Goal: Navigation & Orientation: Find specific page/section

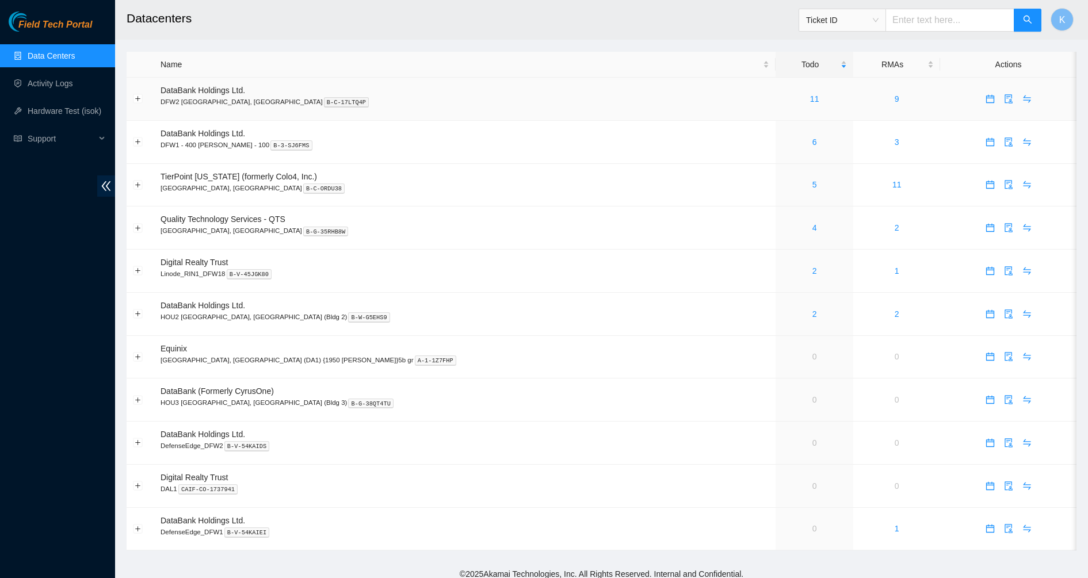
click at [782, 95] on div "11" at bounding box center [814, 99] width 65 height 13
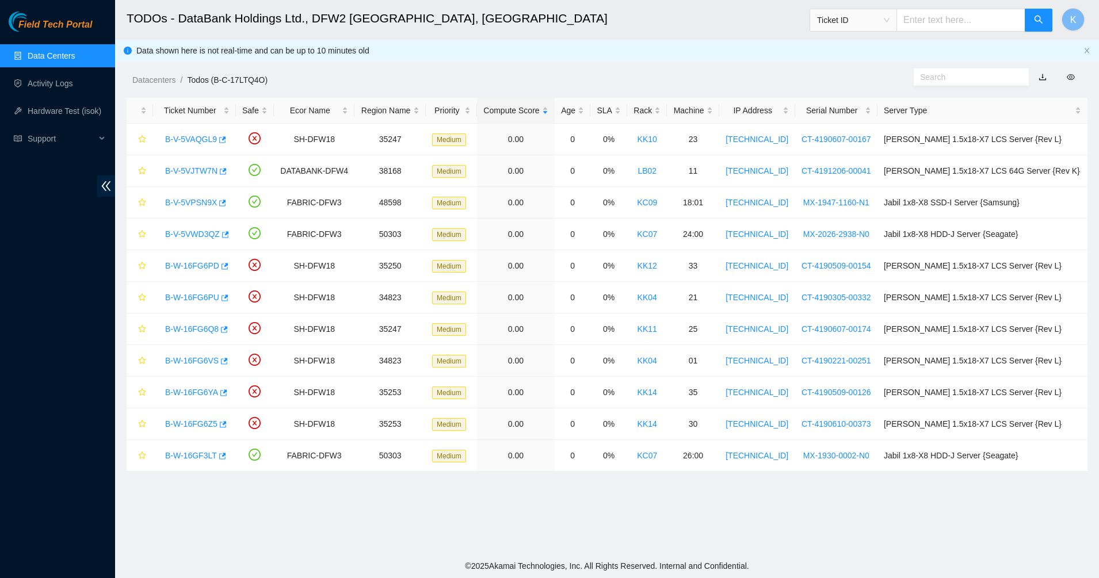
click at [39, 60] on link "Data Centers" at bounding box center [51, 55] width 47 height 9
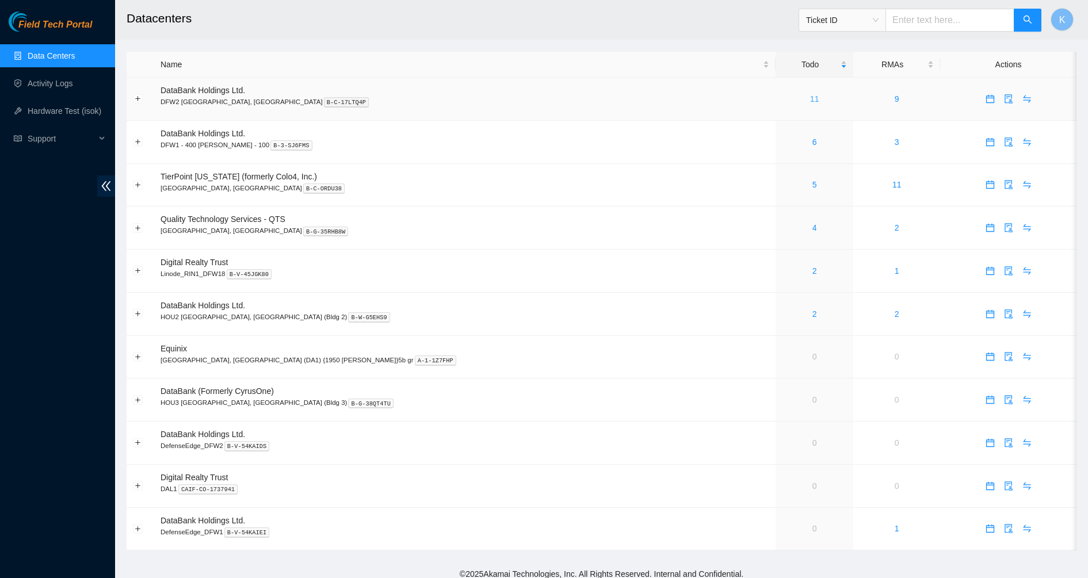
click at [810, 99] on link "11" at bounding box center [814, 98] width 9 height 9
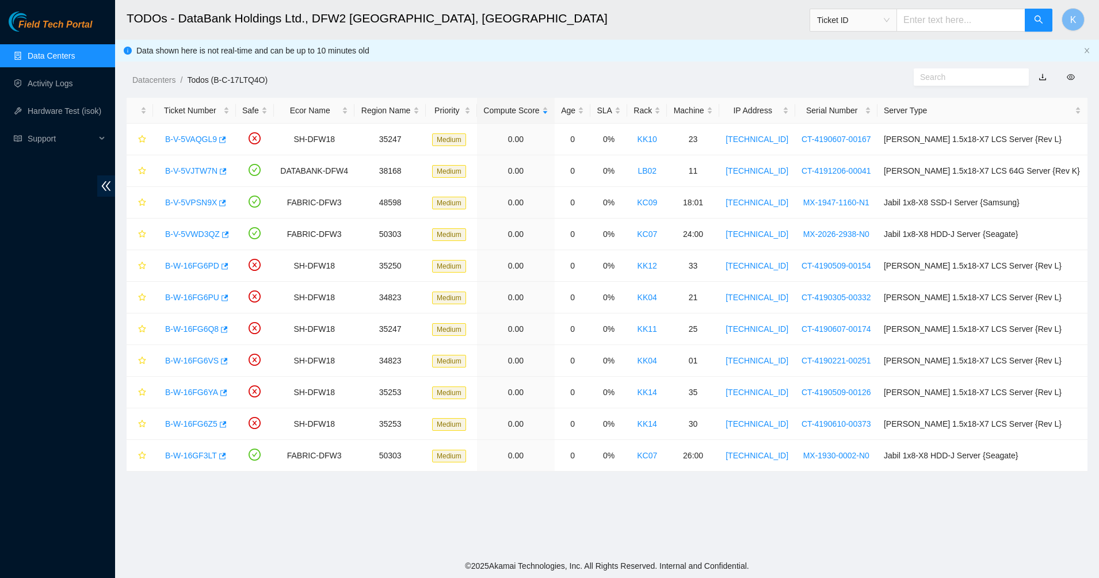
click at [35, 56] on link "Data Centers" at bounding box center [51, 55] width 47 height 9
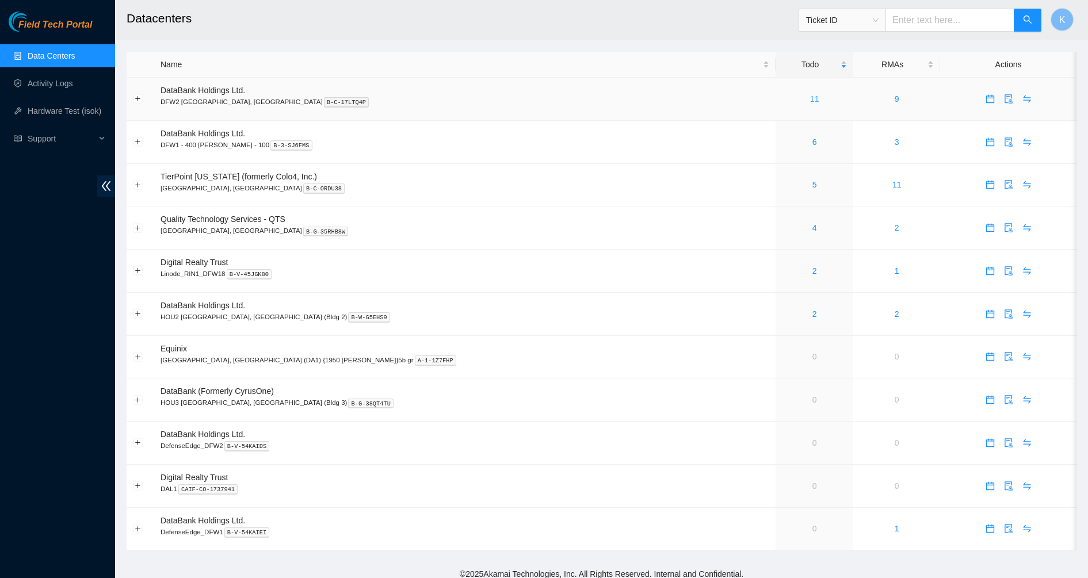
click at [810, 97] on link "11" at bounding box center [814, 98] width 9 height 9
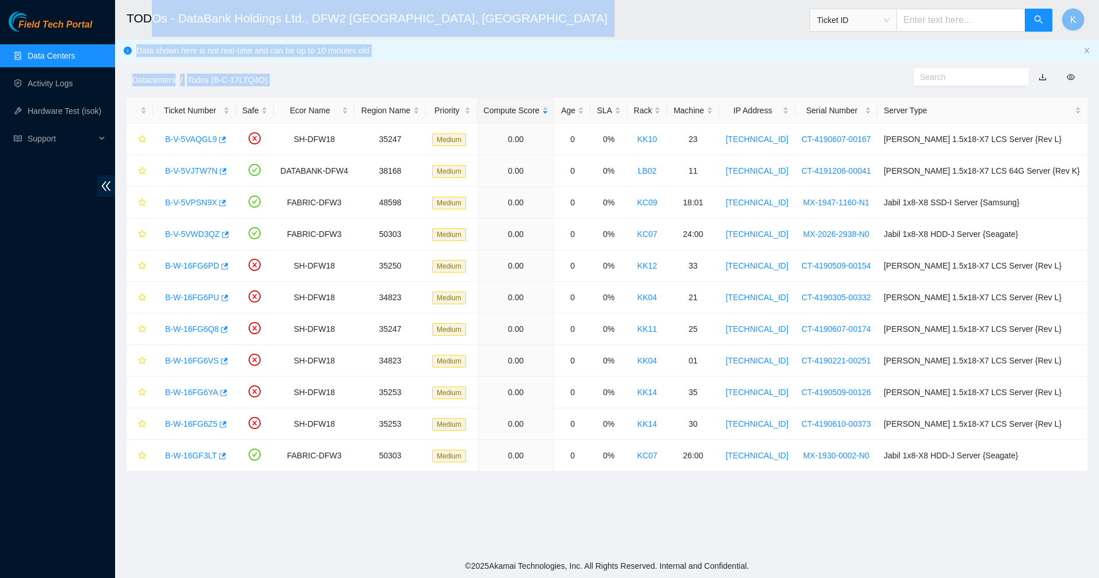
drag, startPoint x: 906, startPoint y: 364, endPoint x: 144, endPoint y: 19, distance: 836.2
click at [146, 19] on main "TODOs - DataBank Holdings Ltd., DFW2 Richardson, TX Ticket ID K Data shown here…" at bounding box center [607, 277] width 984 height 554
click at [141, 19] on h2 "TODOs - DataBank Holdings Ltd., DFW2 Richardson, TX" at bounding box center [503, 18] width 753 height 37
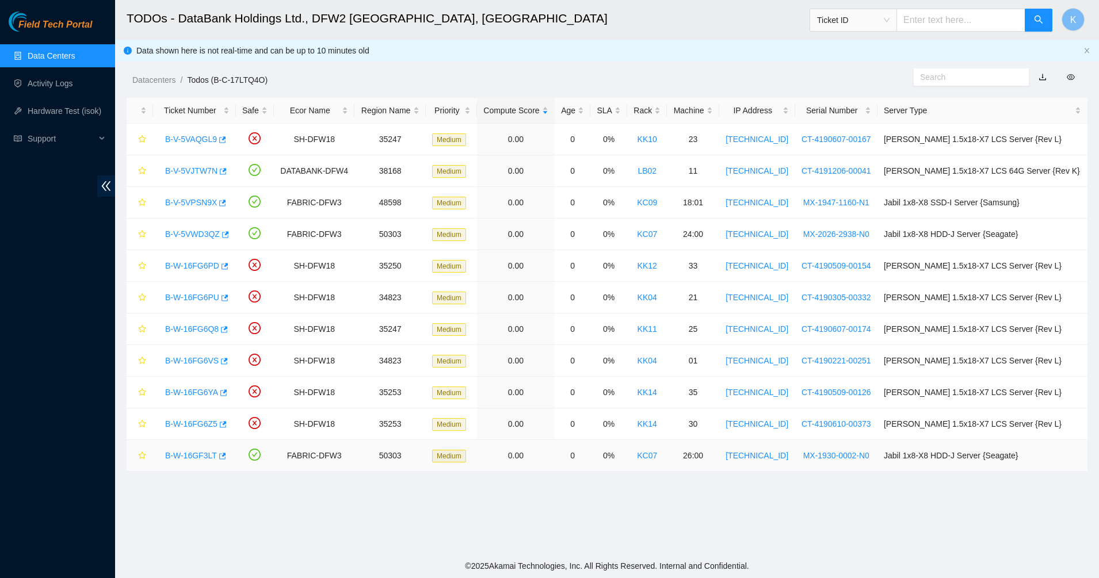
drag, startPoint x: 624, startPoint y: 158, endPoint x: 808, endPoint y: 504, distance: 392.7
click at [808, 504] on main "TODOs - DataBank Holdings Ltd., DFW2 Richardson, TX Ticket ID K Data shown here…" at bounding box center [607, 277] width 984 height 554
click at [808, 507] on main "TODOs - DataBank Holdings Ltd., DFW2 Richardson, TX Ticket ID K Data shown here…" at bounding box center [607, 277] width 984 height 554
click at [408, 513] on main "TODOs - DataBank Holdings Ltd., DFW2 Richardson, TX Ticket ID K Data shown here…" at bounding box center [607, 277] width 984 height 554
click at [41, 203] on div "Field Tech Portal Data Centers Activity Logs Hardware Test (isok) Support" at bounding box center [57, 295] width 115 height 567
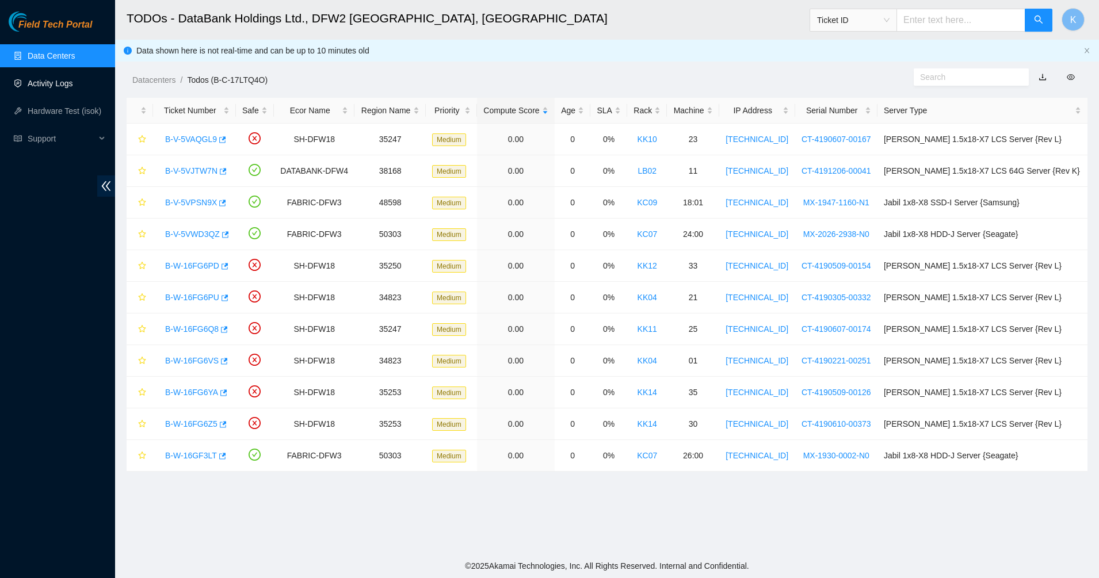
click at [40, 81] on link "Activity Logs" at bounding box center [50, 83] width 45 height 9
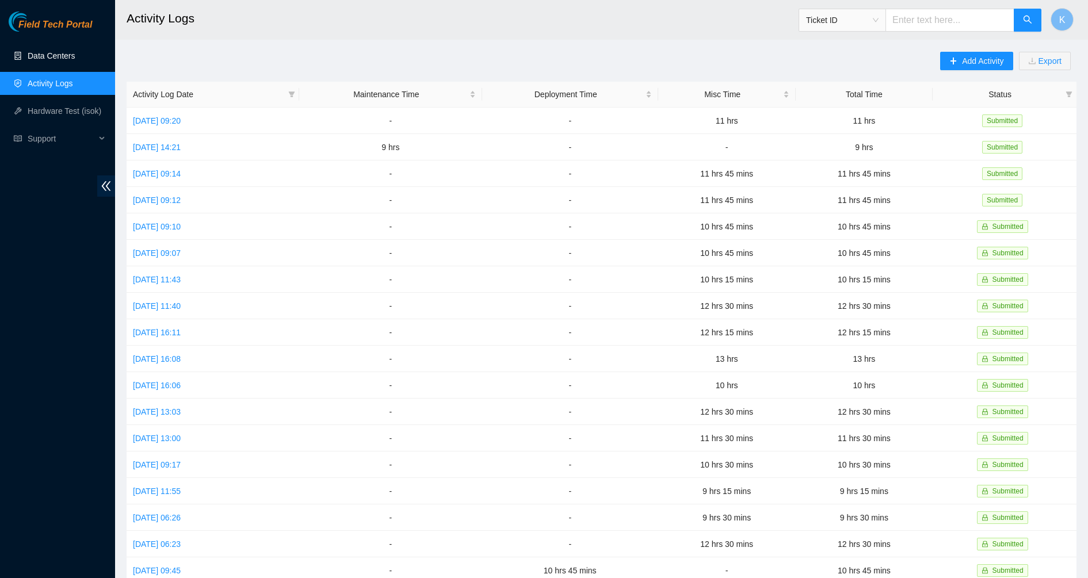
click at [45, 60] on link "Data Centers" at bounding box center [51, 55] width 47 height 9
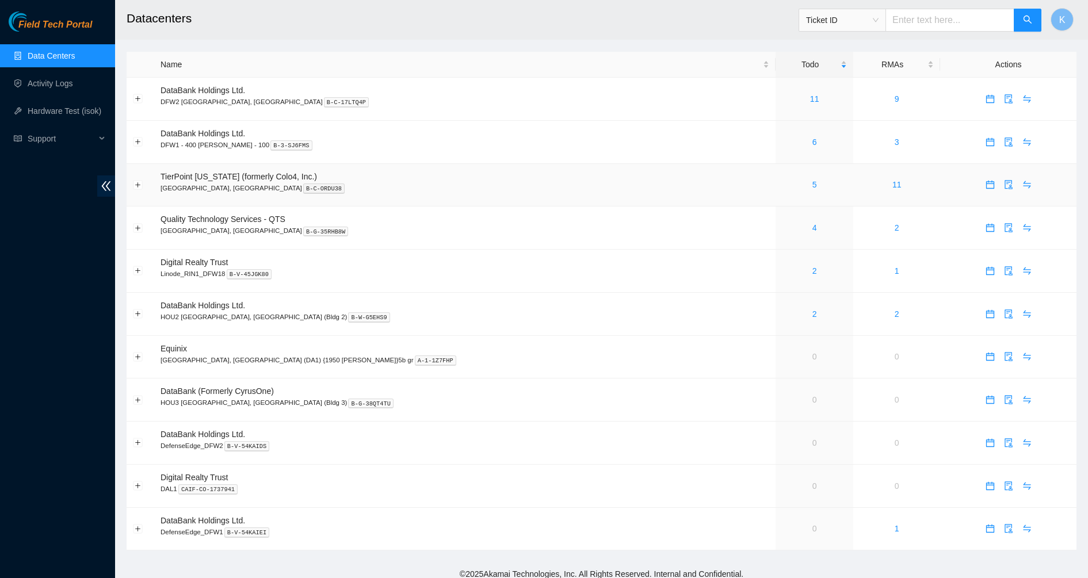
click at [200, 178] on span "TierPoint [US_STATE] (formerly Colo4, Inc.)" at bounding box center [238, 176] width 156 height 9
click at [135, 186] on button "Expand row" at bounding box center [137, 184] width 9 height 9
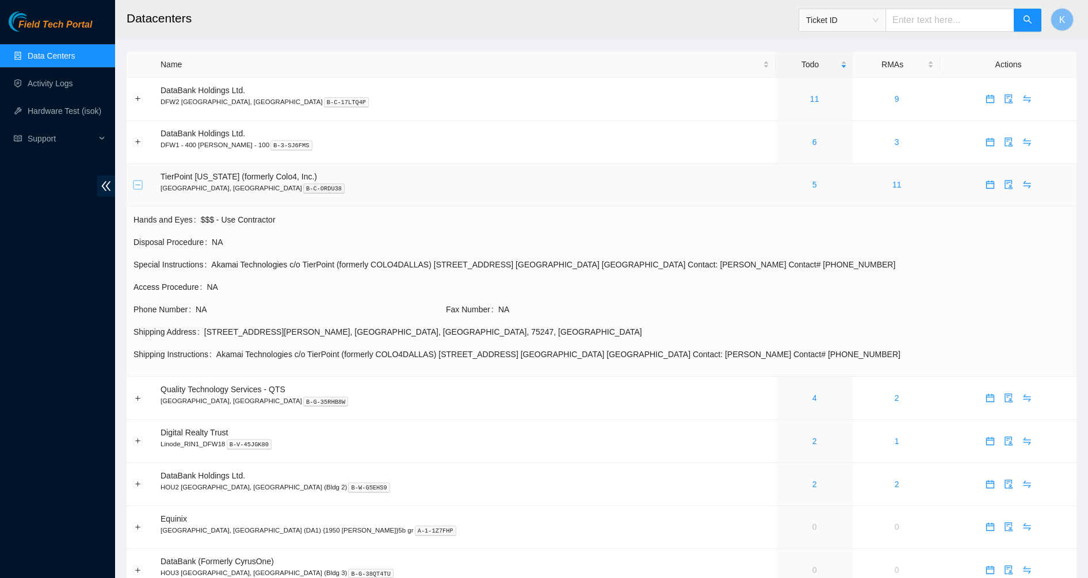
click at [136, 187] on button "Collapse row" at bounding box center [137, 184] width 9 height 9
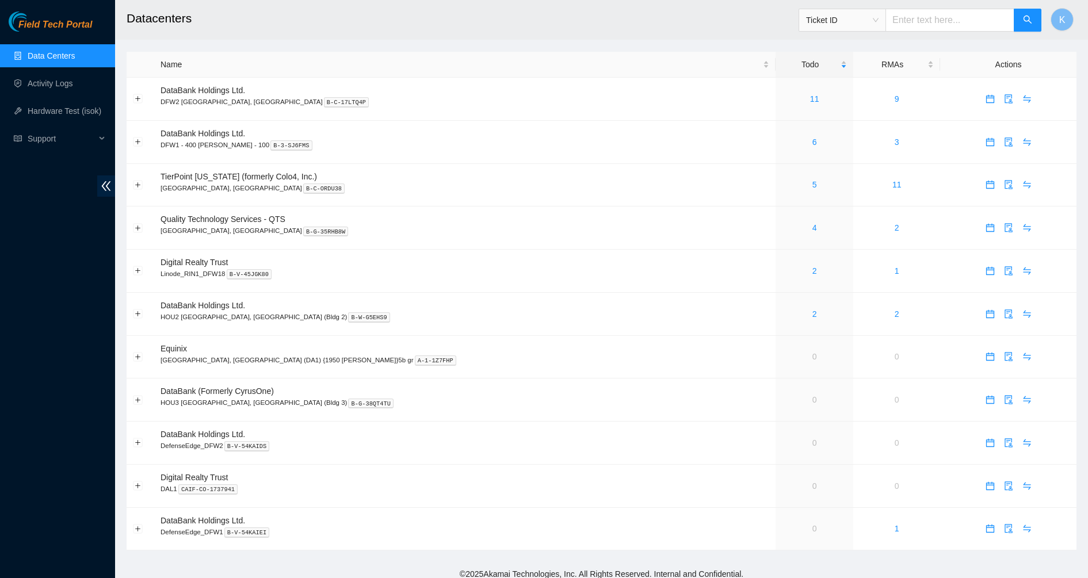
click at [107, 258] on div "Field Tech Portal Data Centers Activity Logs Hardware Test (isok) Support" at bounding box center [57, 295] width 115 height 567
